Goal: Book appointment/travel/reservation

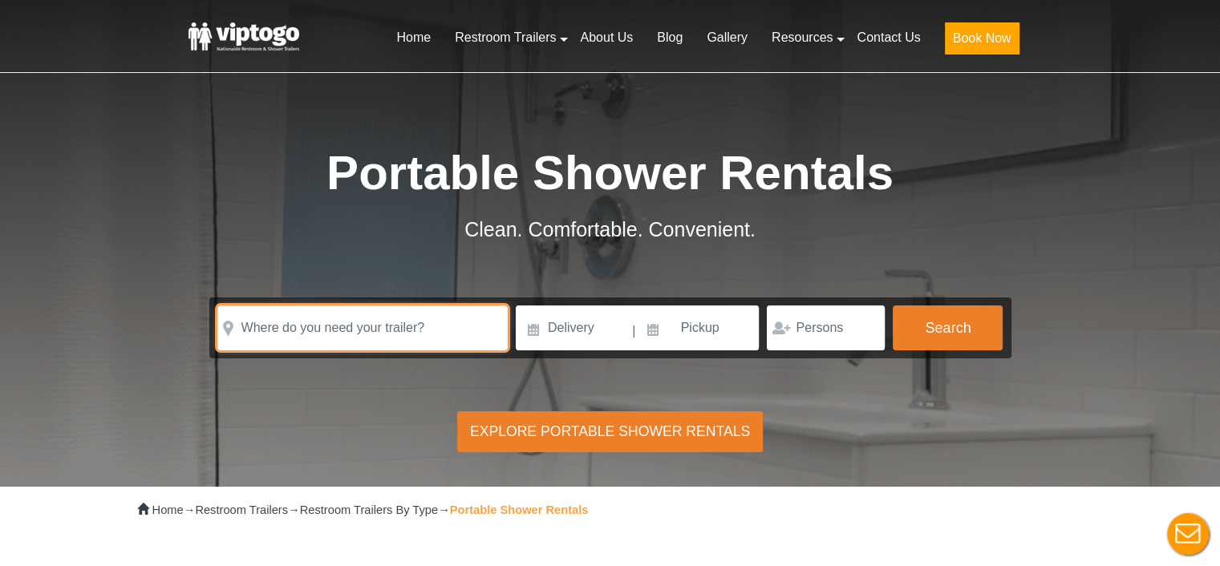
click at [421, 320] on input "text" at bounding box center [362, 328] width 290 height 45
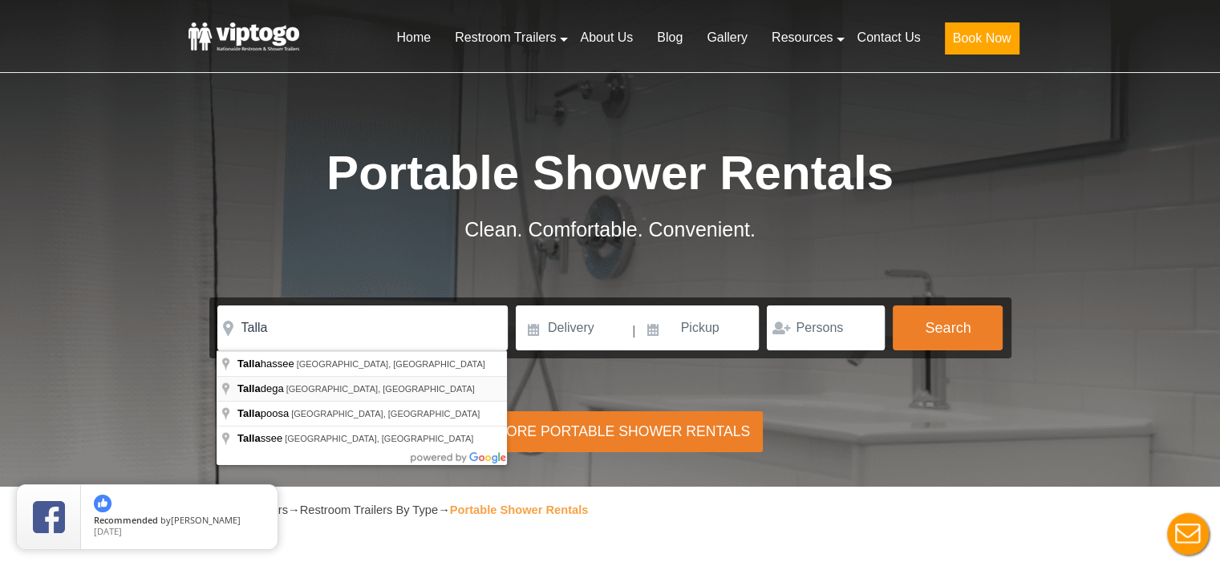
type input "Talladega, [GEOGRAPHIC_DATA], [GEOGRAPHIC_DATA]"
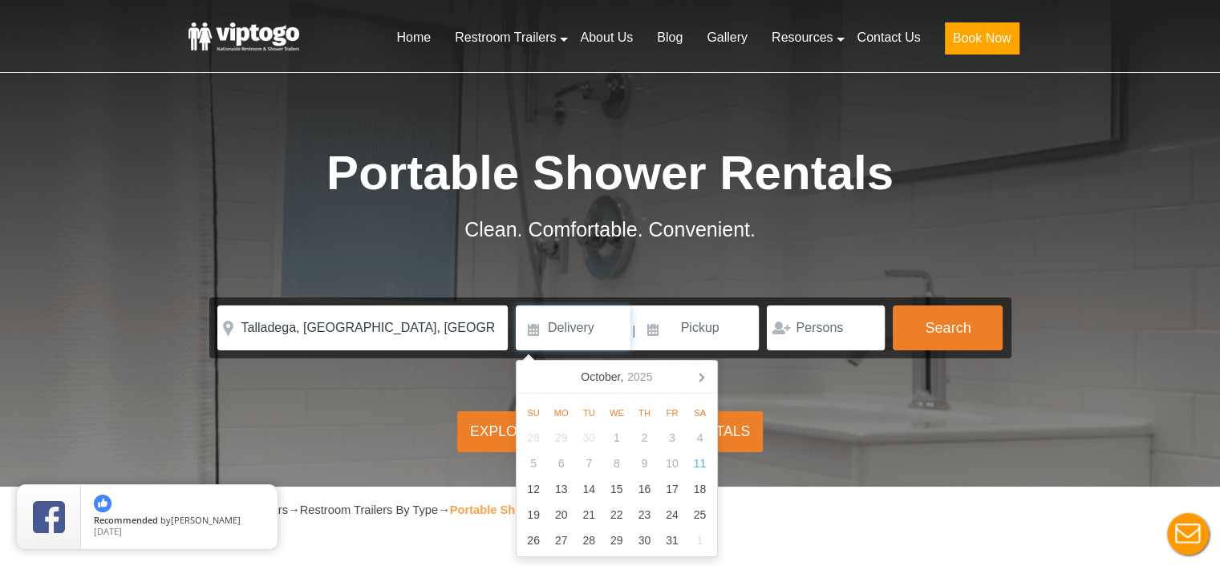
click at [585, 333] on input at bounding box center [573, 328] width 115 height 45
click at [638, 488] on div "16" at bounding box center [644, 489] width 28 height 26
type input "10/16/2025"
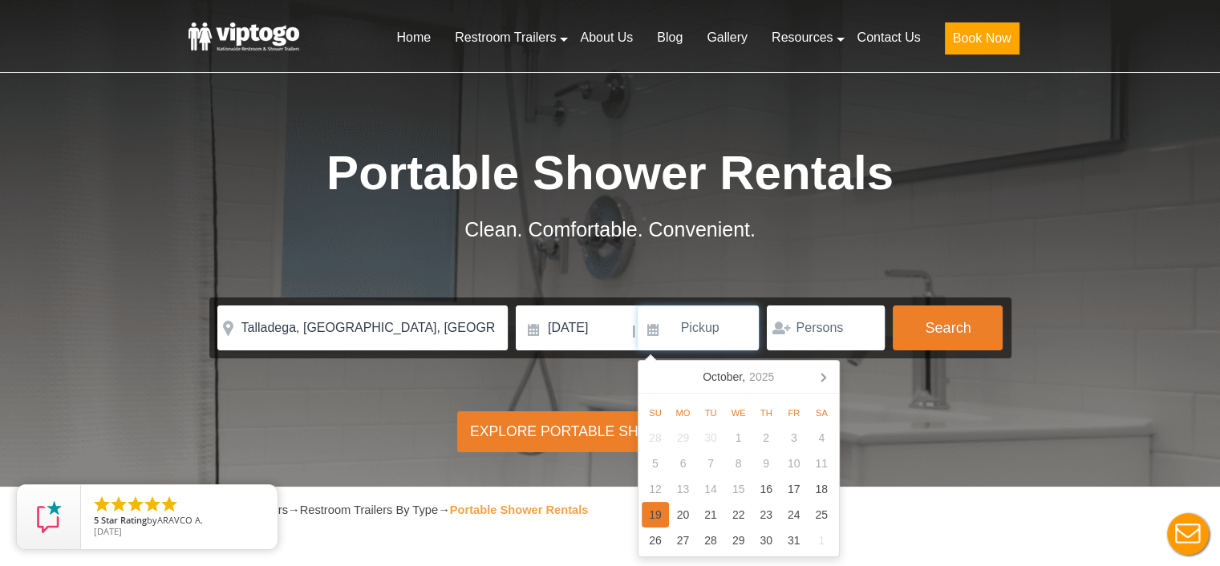
click at [661, 513] on div "19" at bounding box center [656, 515] width 28 height 26
type input "10/19/2025"
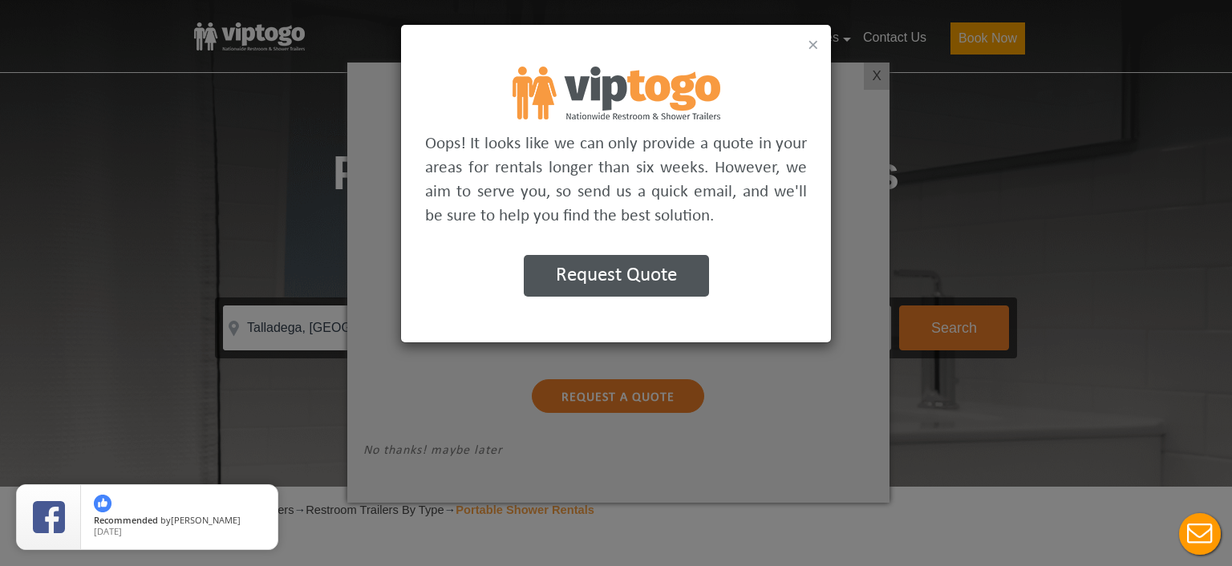
click at [811, 41] on button "×" at bounding box center [813, 44] width 11 height 19
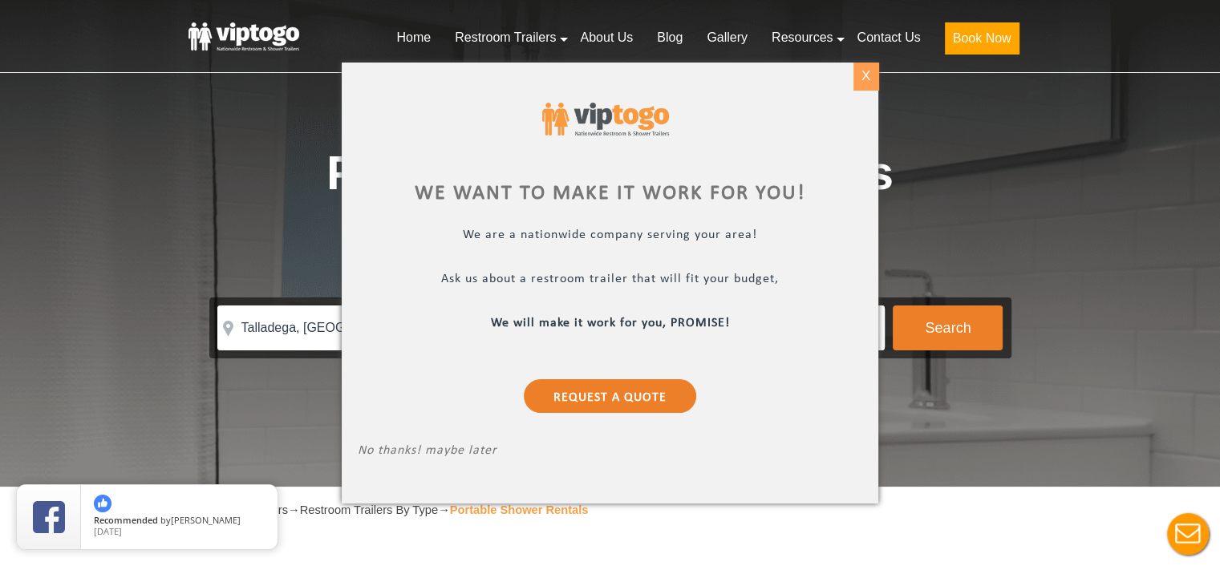
click at [857, 70] on div "X" at bounding box center [865, 76] width 25 height 27
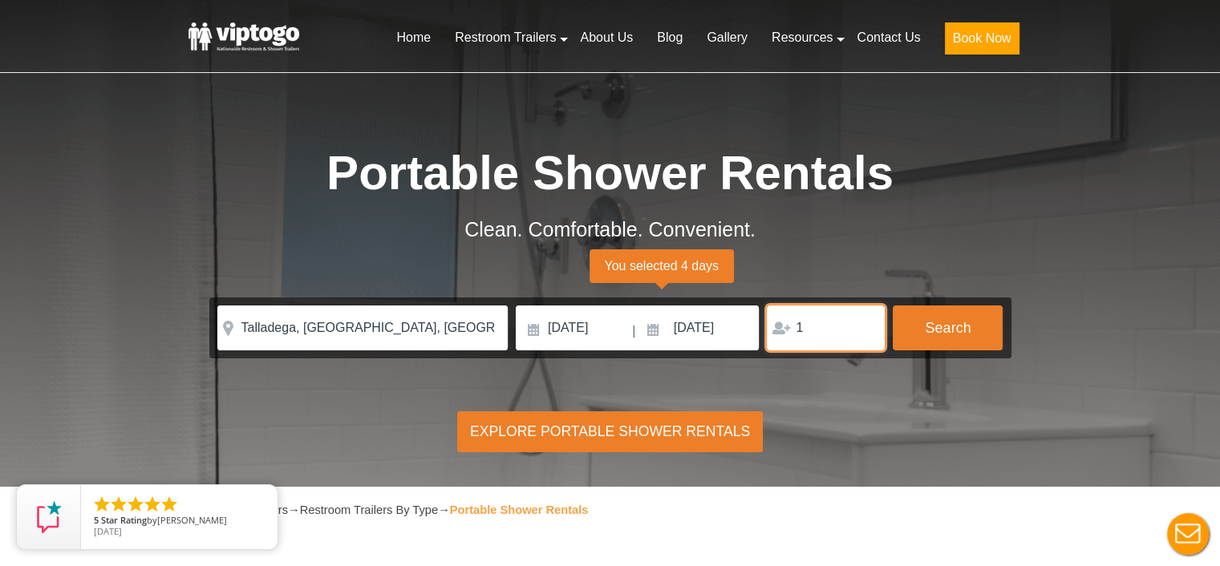
click at [867, 326] on input "1" at bounding box center [826, 328] width 118 height 45
click at [867, 326] on input "2" at bounding box center [826, 328] width 118 height 45
click at [867, 326] on input "3" at bounding box center [826, 328] width 118 height 45
click at [867, 326] on input "4" at bounding box center [826, 328] width 118 height 45
type input "5"
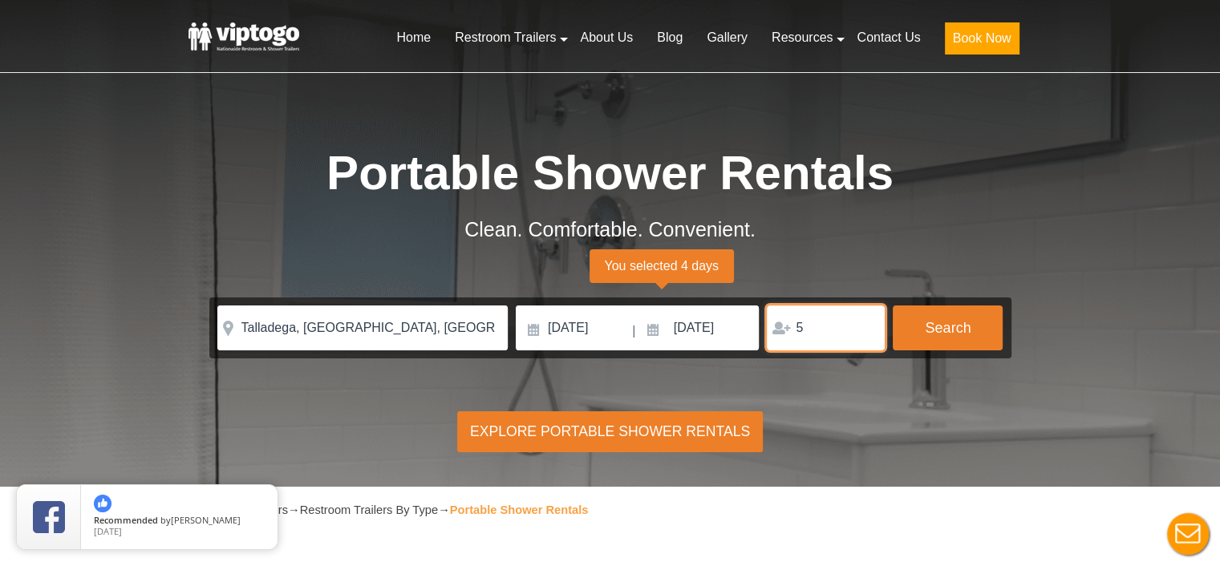
click at [867, 326] on input "5" at bounding box center [826, 328] width 118 height 45
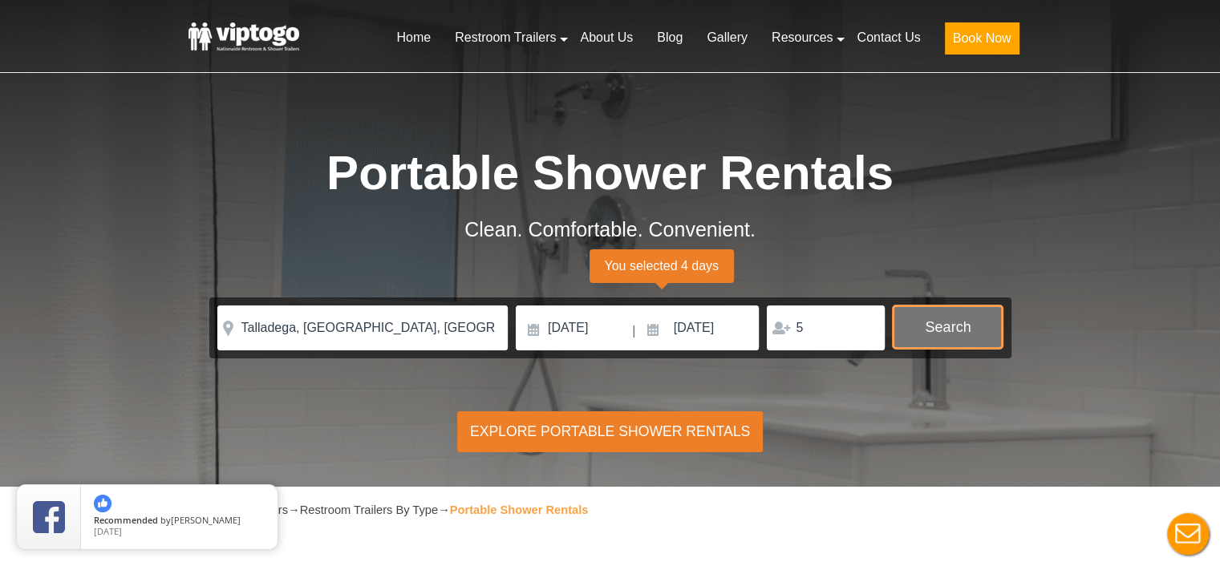
click at [899, 328] on button "Search" at bounding box center [948, 327] width 110 height 43
click at [937, 326] on button "Search" at bounding box center [948, 327] width 110 height 43
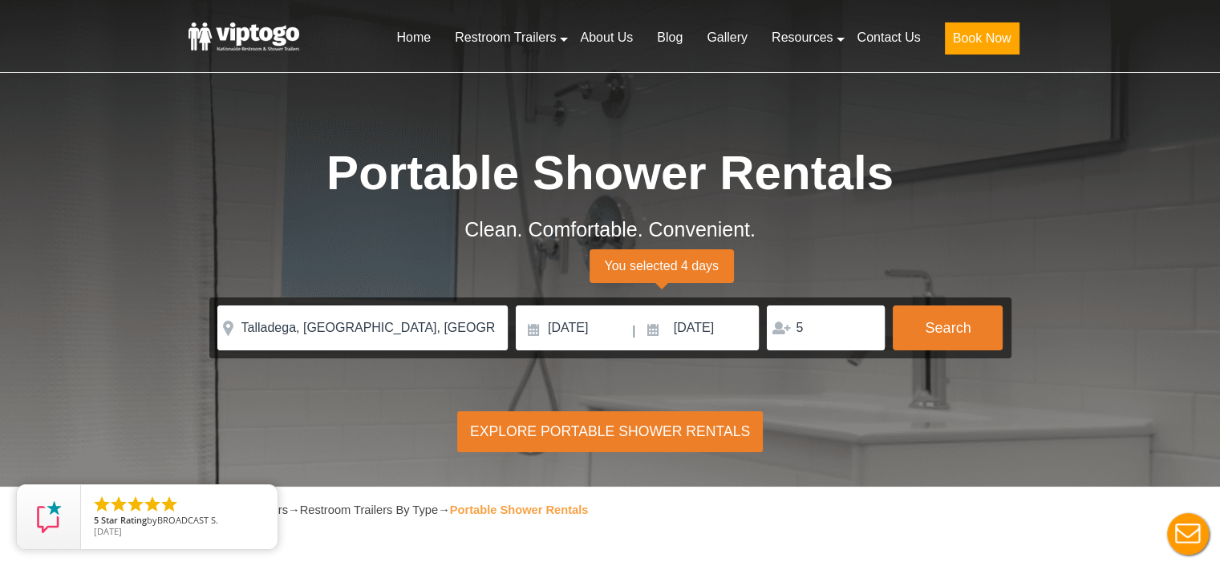
click at [662, 426] on div "Explore Portable Shower Rentals" at bounding box center [609, 431] width 305 height 41
click at [561, 326] on input "10/16/2025" at bounding box center [573, 328] width 115 height 45
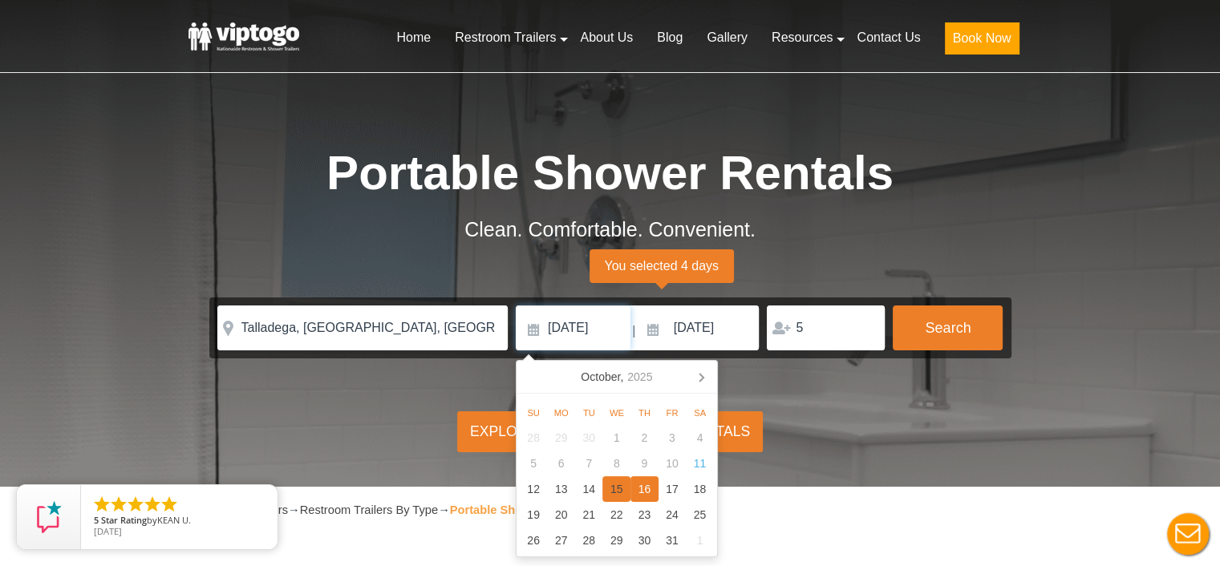
click at [619, 484] on div "15" at bounding box center [616, 489] width 28 height 26
type input "10/15/2025"
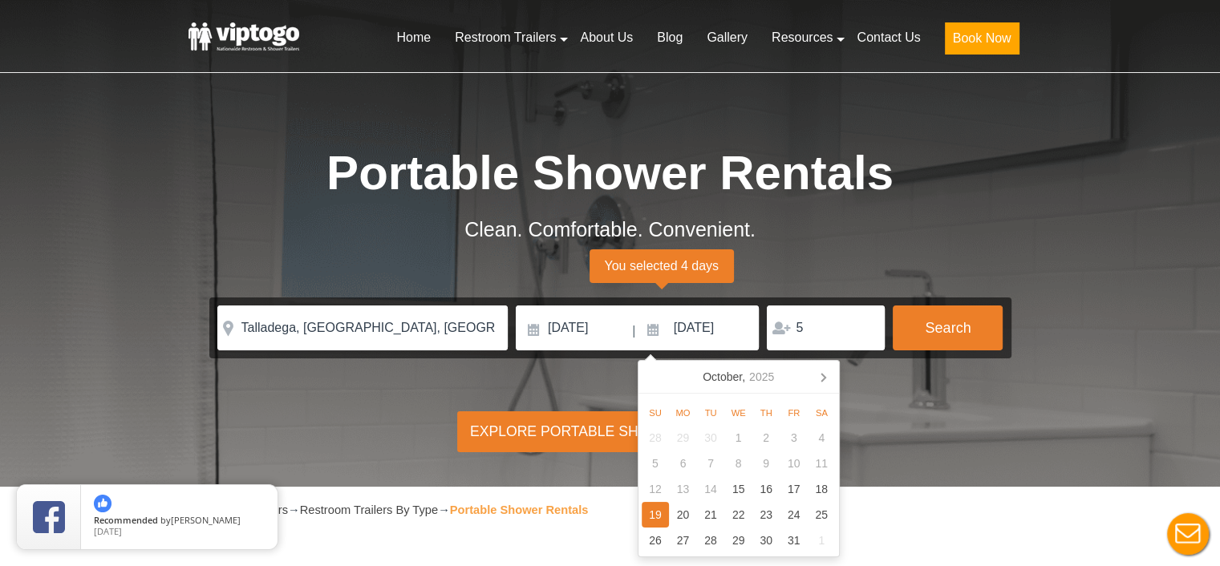
click at [663, 521] on div "19" at bounding box center [656, 515] width 28 height 26
click at [711, 334] on input at bounding box center [699, 328] width 122 height 45
click at [654, 513] on div "19" at bounding box center [656, 515] width 28 height 26
type input "10/19/2025"
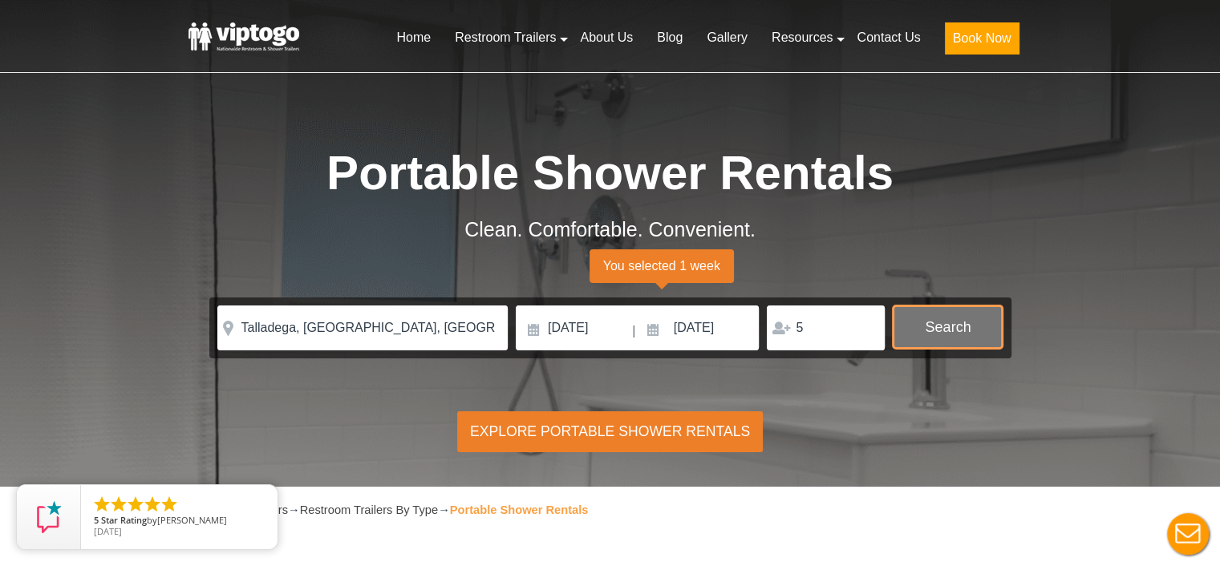
click at [953, 323] on button "Search" at bounding box center [948, 327] width 110 height 43
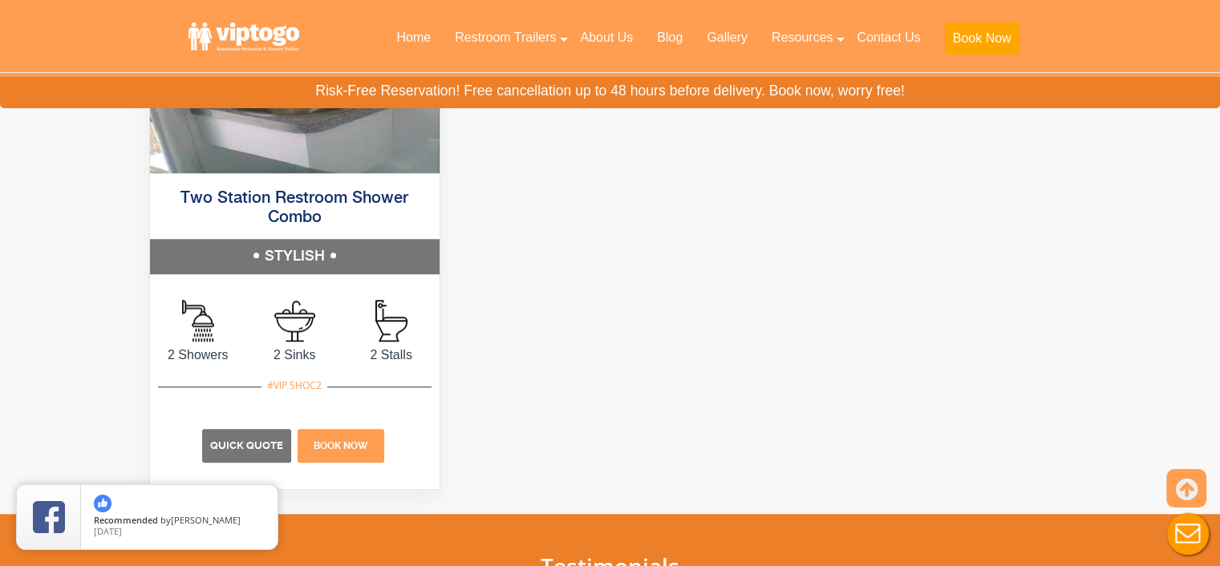
scroll to position [1524, 0]
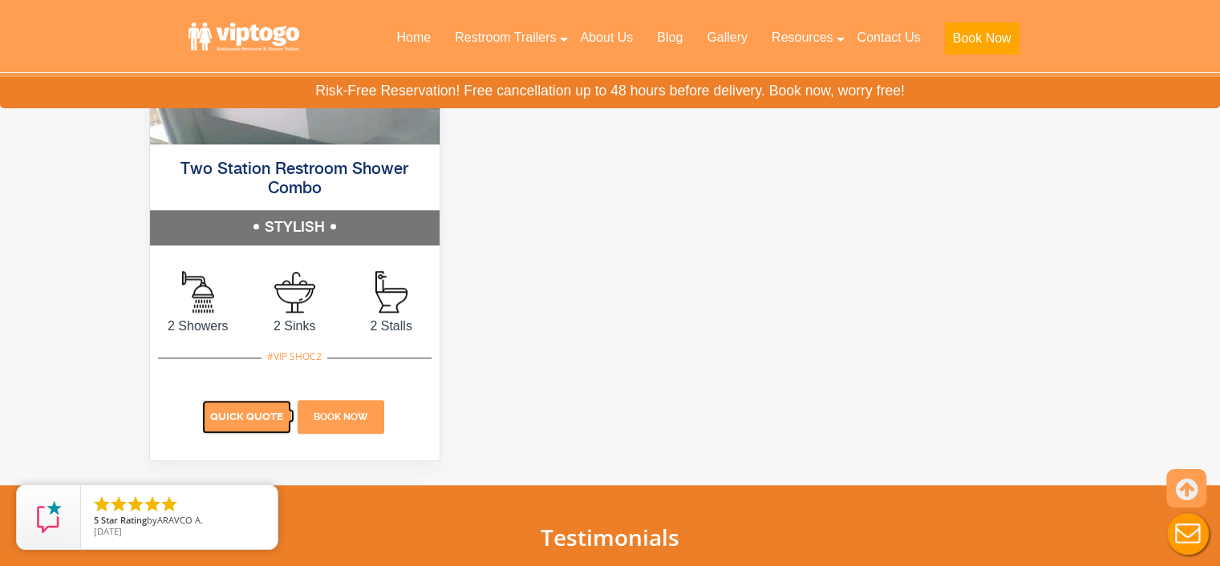
click at [241, 408] on p "Quick Quote" at bounding box center [246, 417] width 89 height 34
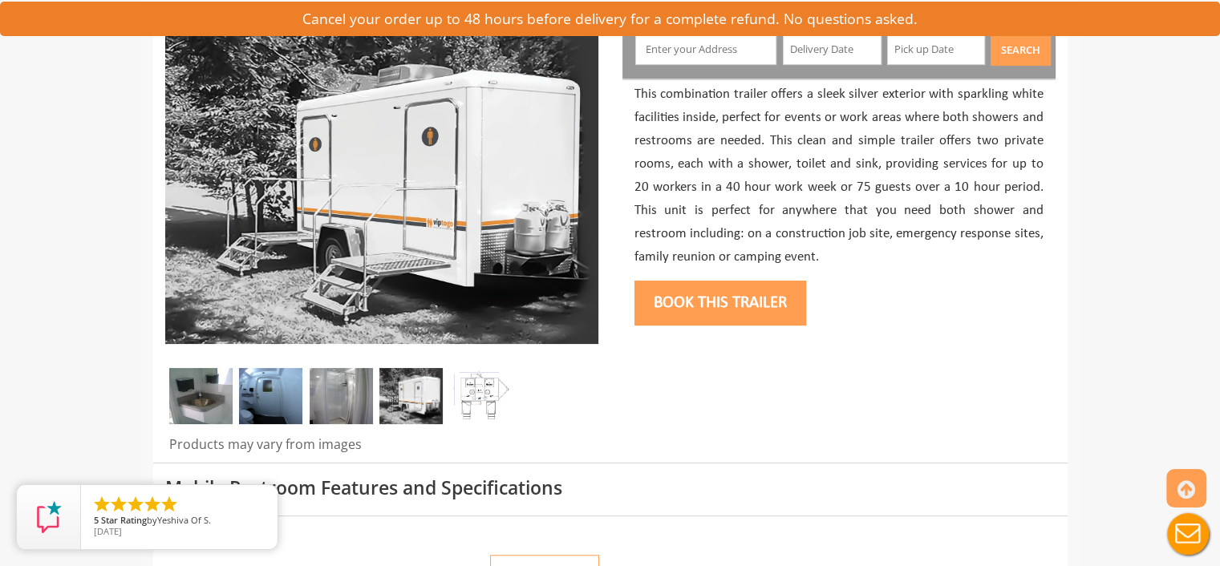
scroll to position [241, 0]
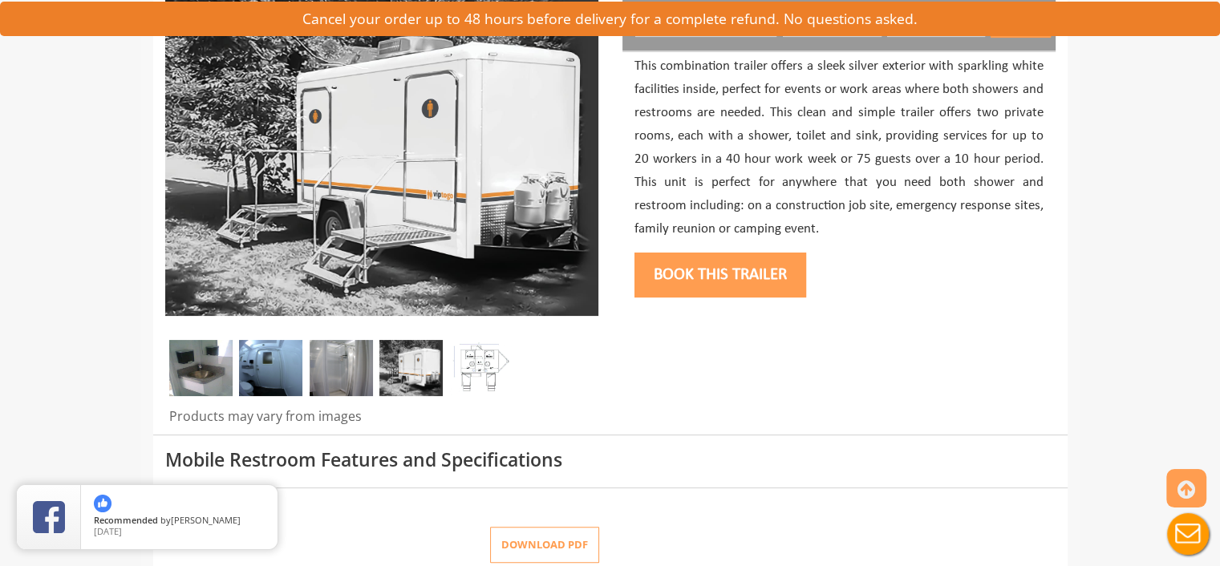
click at [200, 381] on img at bounding box center [200, 368] width 63 height 56
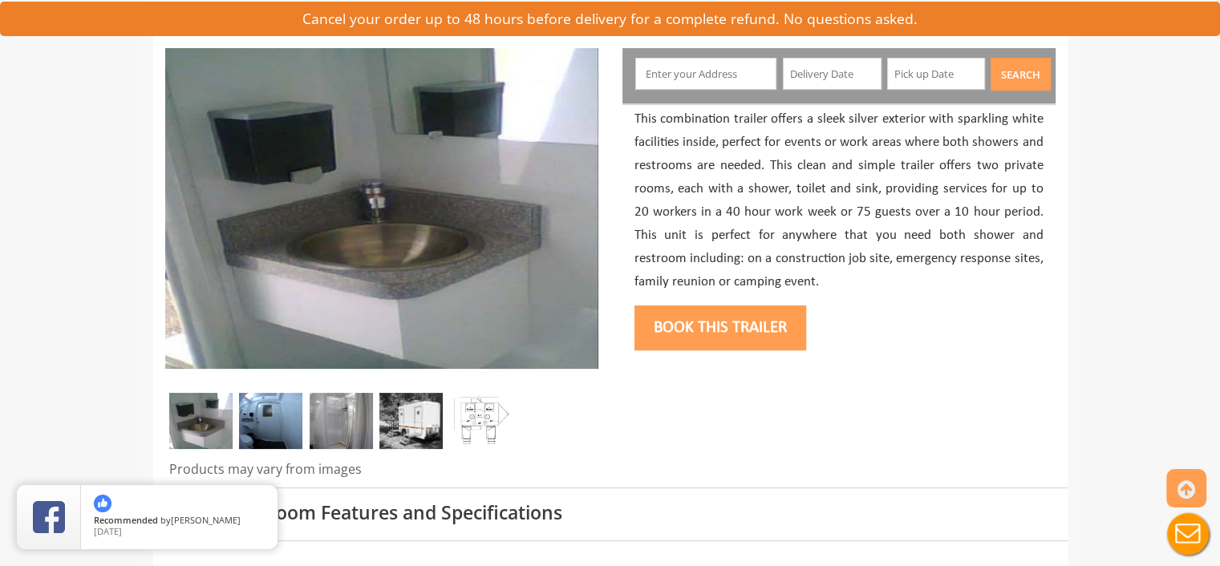
scroll to position [160, 0]
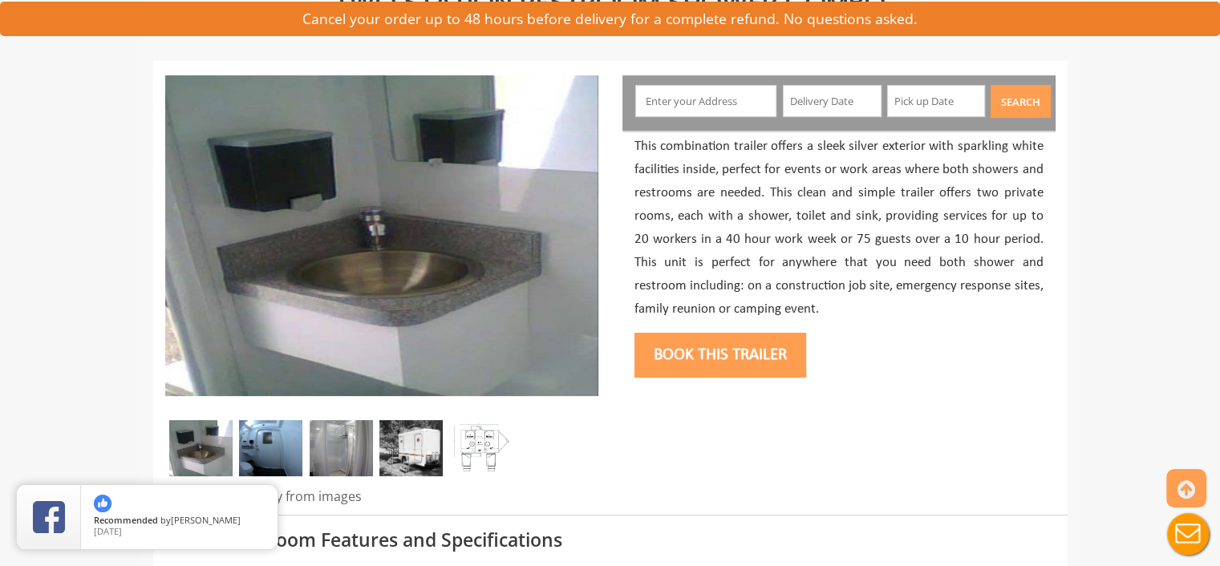
click at [254, 436] on img at bounding box center [270, 448] width 63 height 56
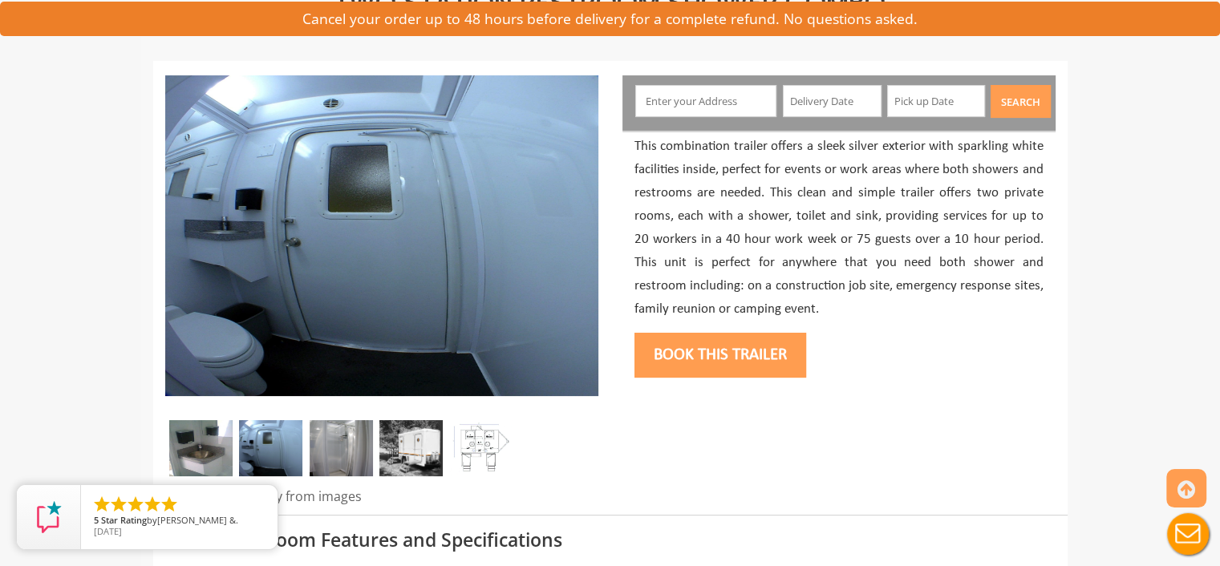
click at [319, 454] on img at bounding box center [341, 448] width 63 height 56
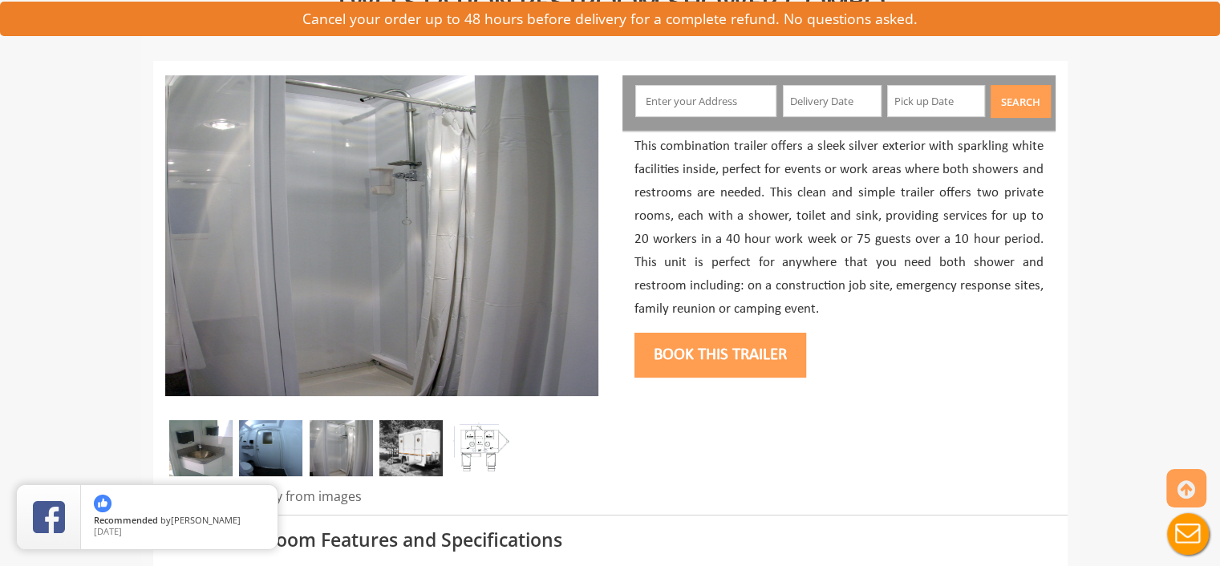
click at [423, 452] on img at bounding box center [410, 448] width 63 height 56
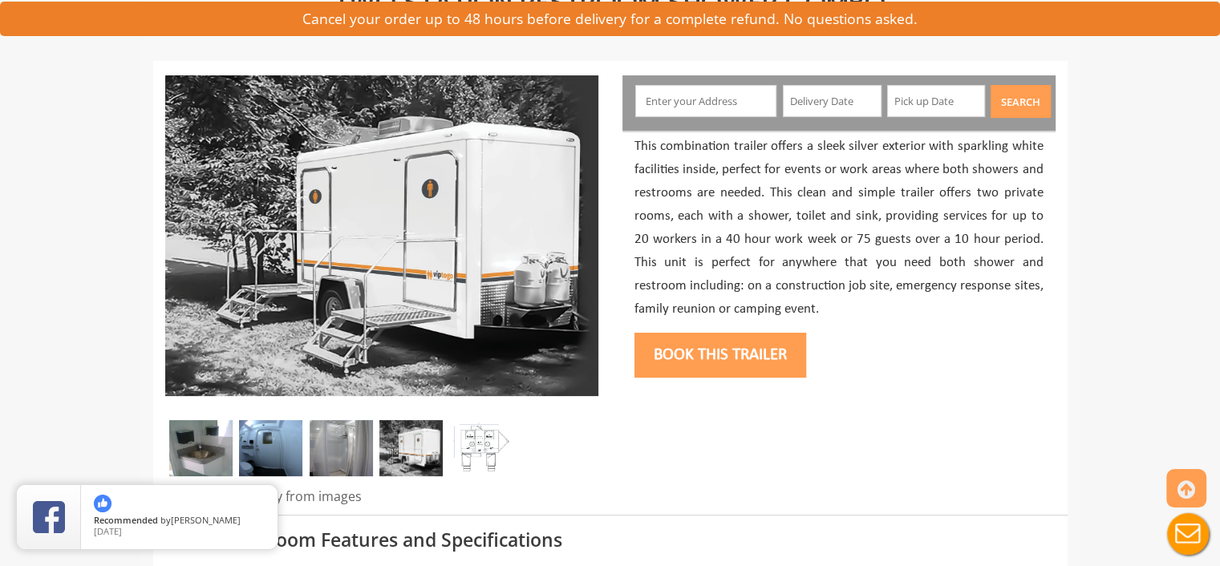
click at [464, 451] on img at bounding box center [480, 448] width 63 height 56
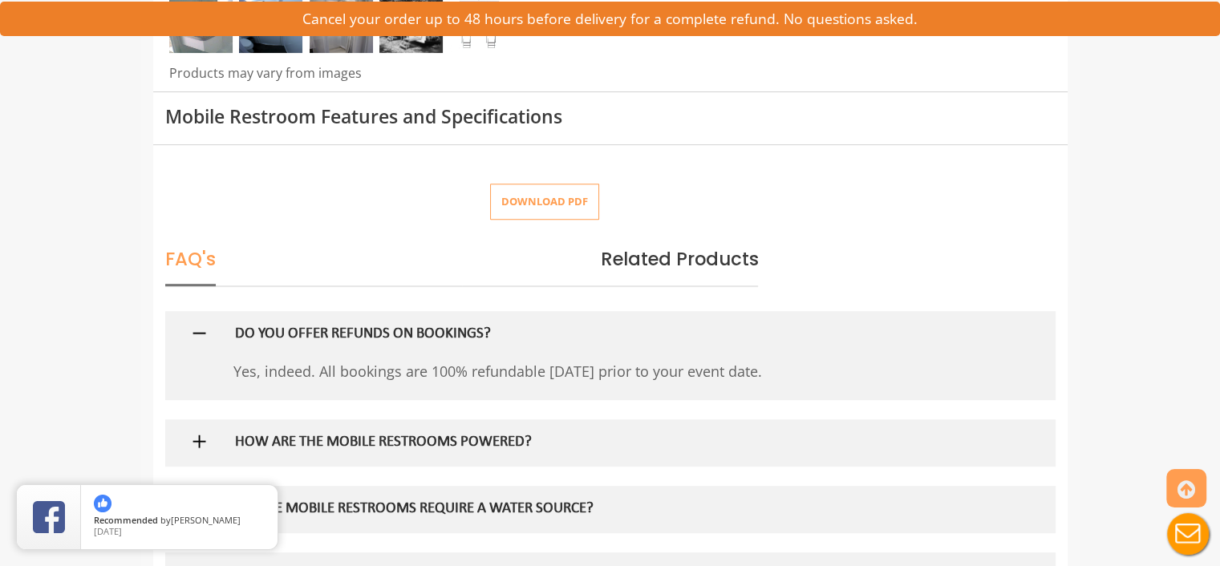
scroll to position [802, 0]
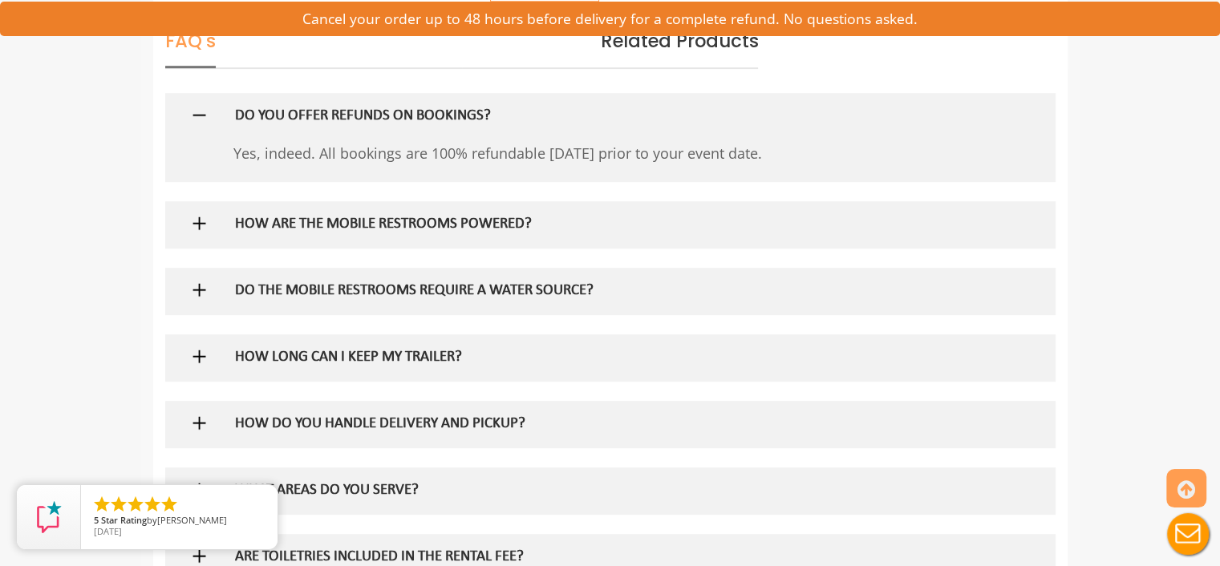
click at [202, 224] on img at bounding box center [199, 223] width 20 height 20
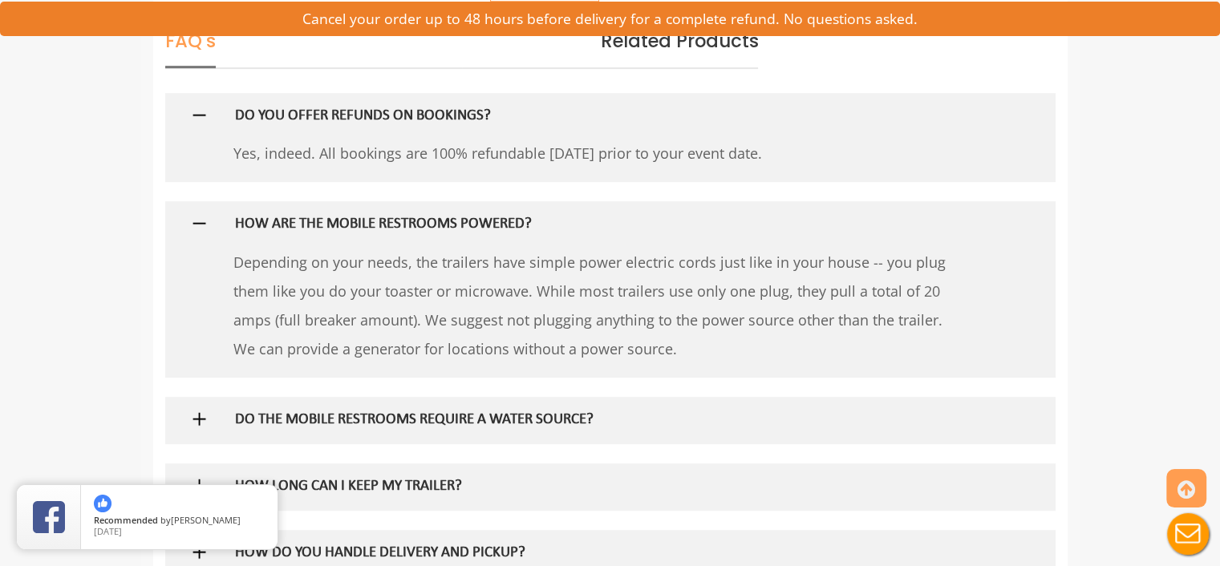
click at [204, 224] on img at bounding box center [199, 223] width 20 height 20
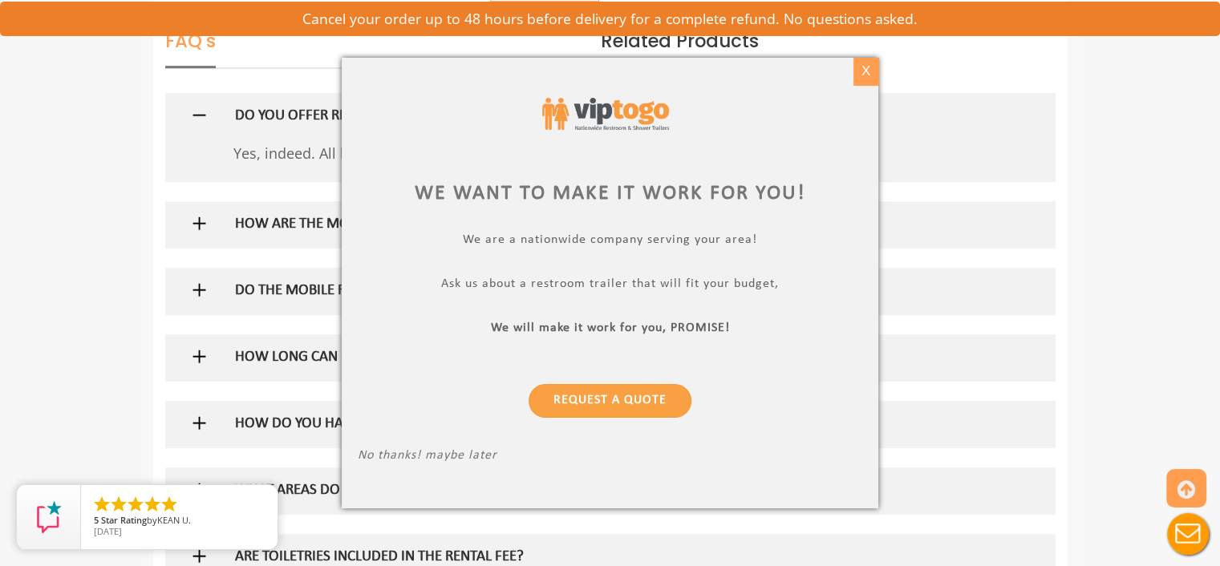
click at [866, 70] on div "X" at bounding box center [865, 71] width 25 height 27
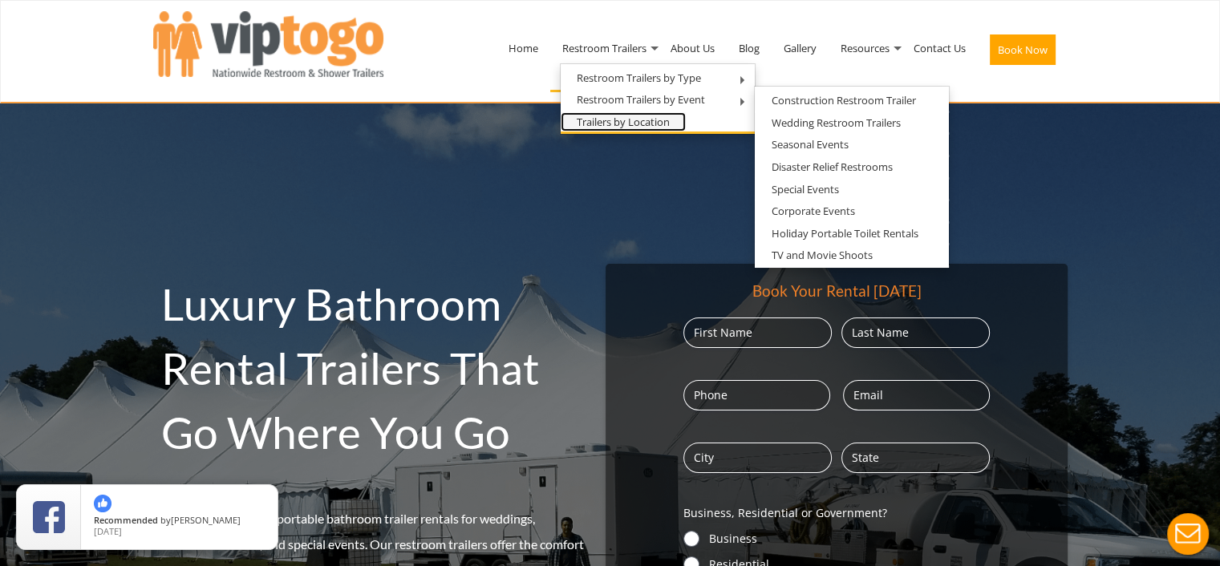
click at [598, 124] on link "Trailers by Location" at bounding box center [623, 122] width 125 height 20
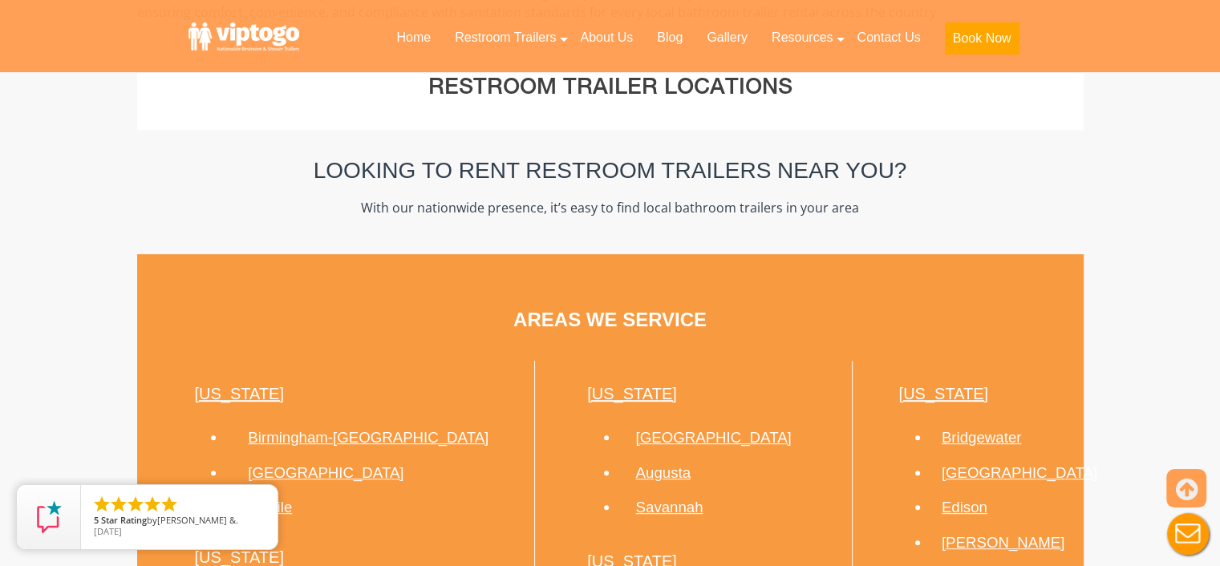
scroll to position [481, 0]
